Goal: Task Accomplishment & Management: Manage account settings

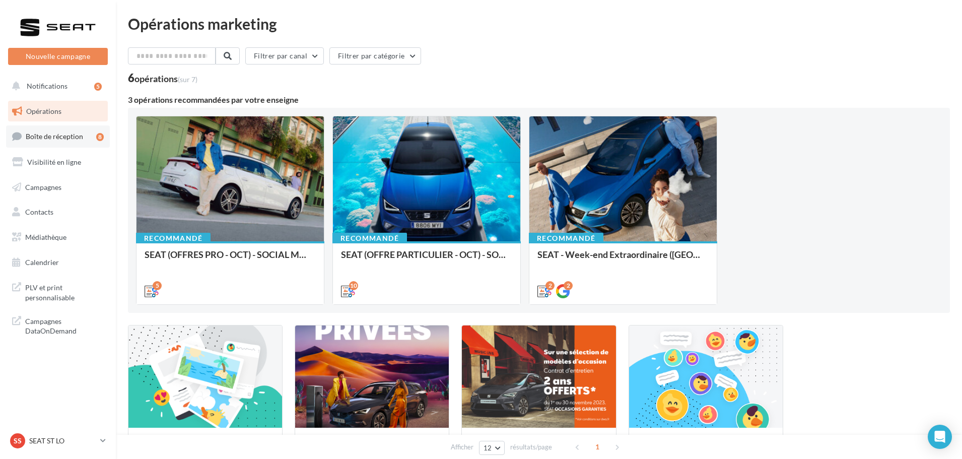
click at [76, 142] on link "Boîte de réception 8" at bounding box center [58, 136] width 104 height 22
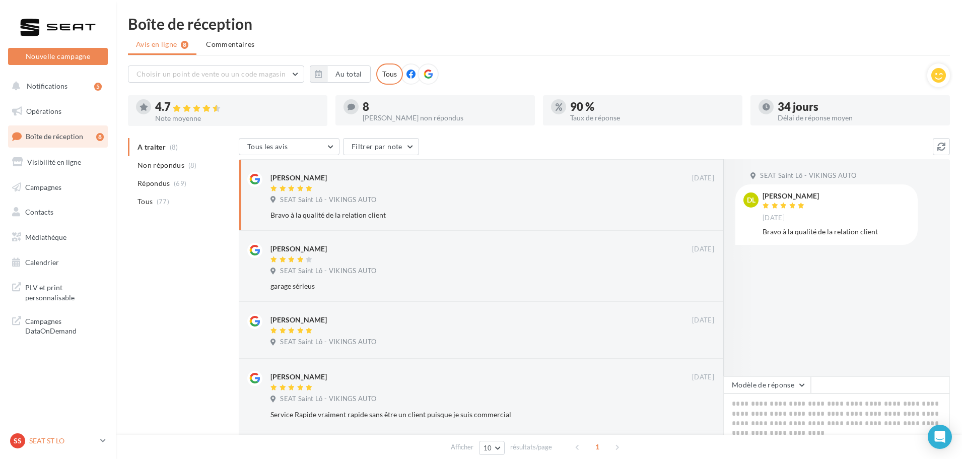
click at [53, 438] on p "SEAT ST LO" at bounding box center [62, 441] width 67 height 10
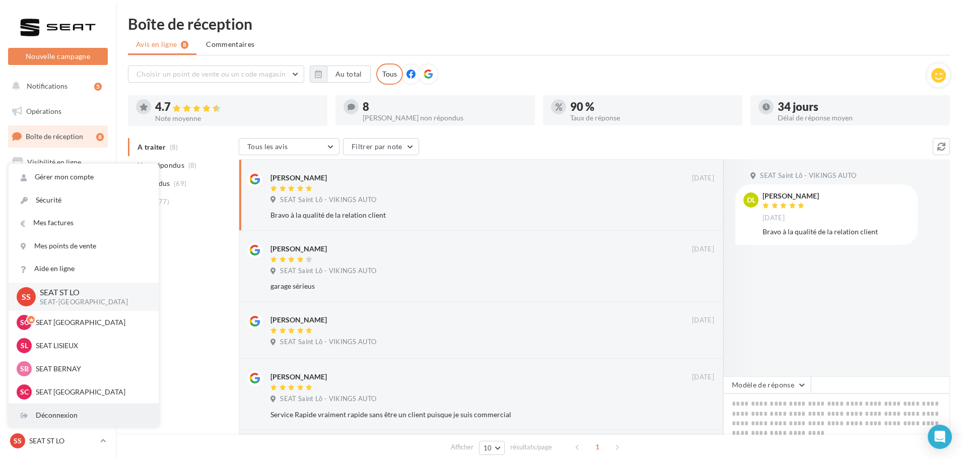
click at [53, 415] on div "Déconnexion" at bounding box center [84, 415] width 150 height 23
